Goal: Navigation & Orientation: Find specific page/section

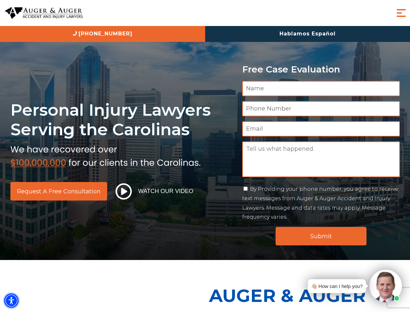
click at [11, 300] on img "Accessibility Menu" at bounding box center [11, 300] width 14 height 14
